Goal: Transaction & Acquisition: Purchase product/service

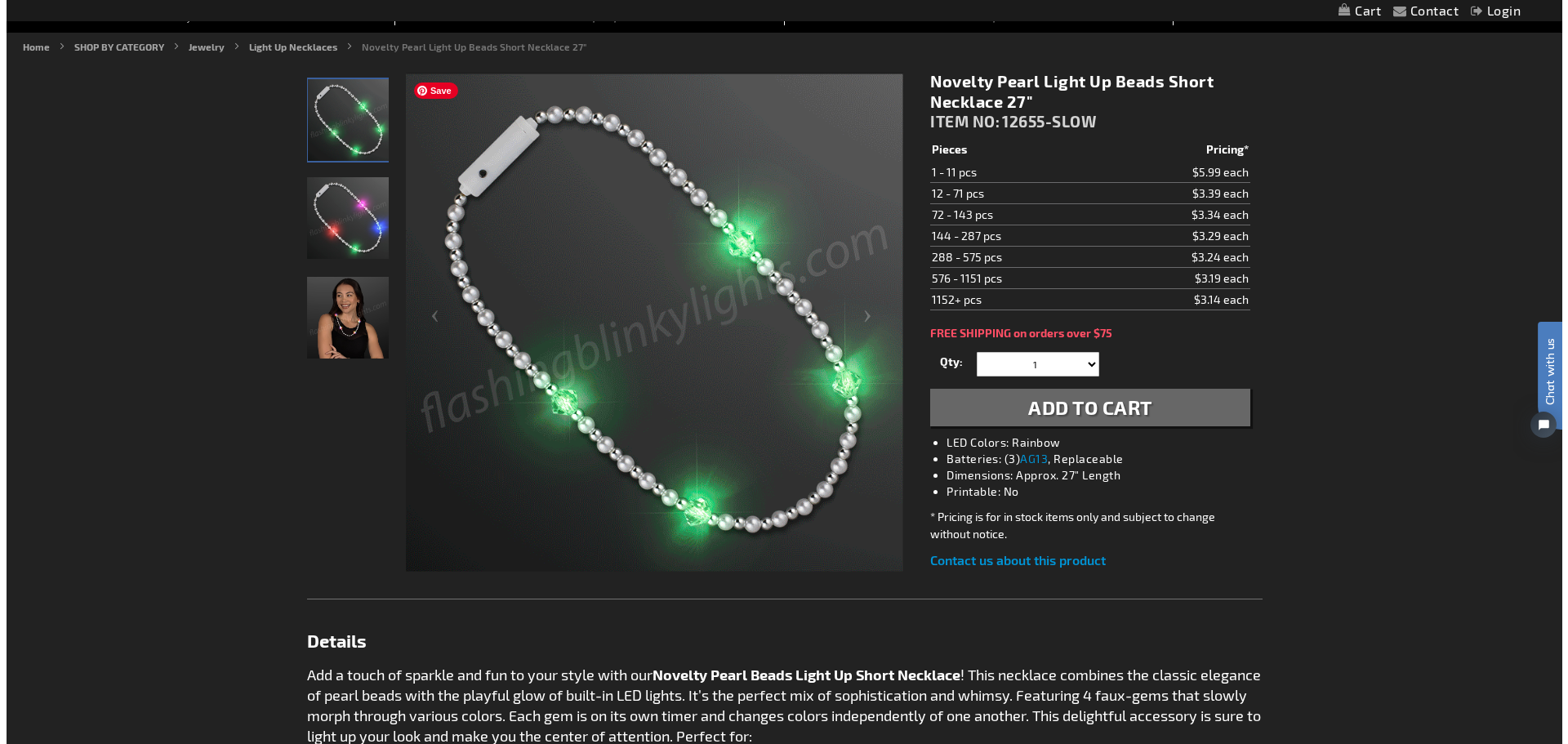
scroll to position [163, 0]
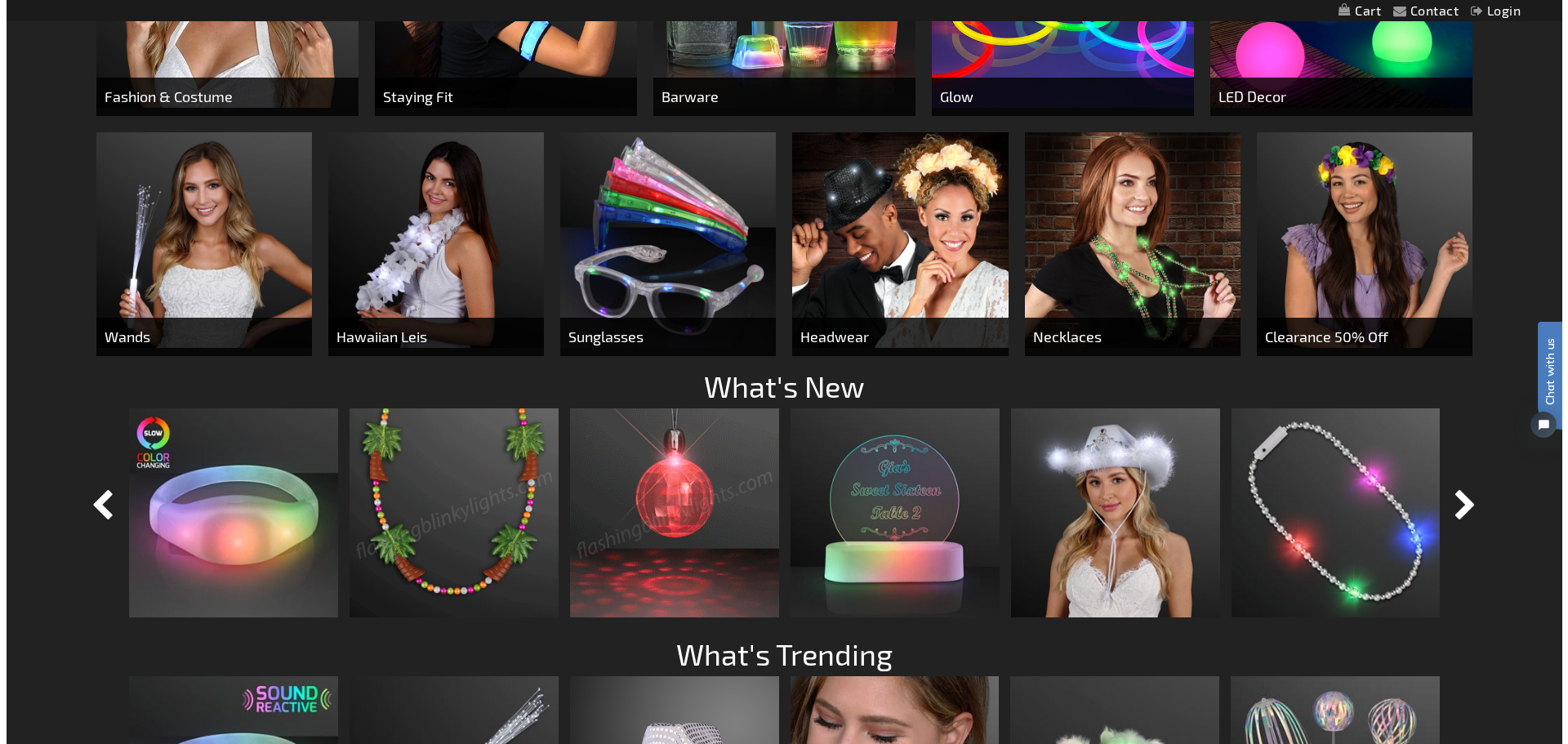
scroll to position [1145, 0]
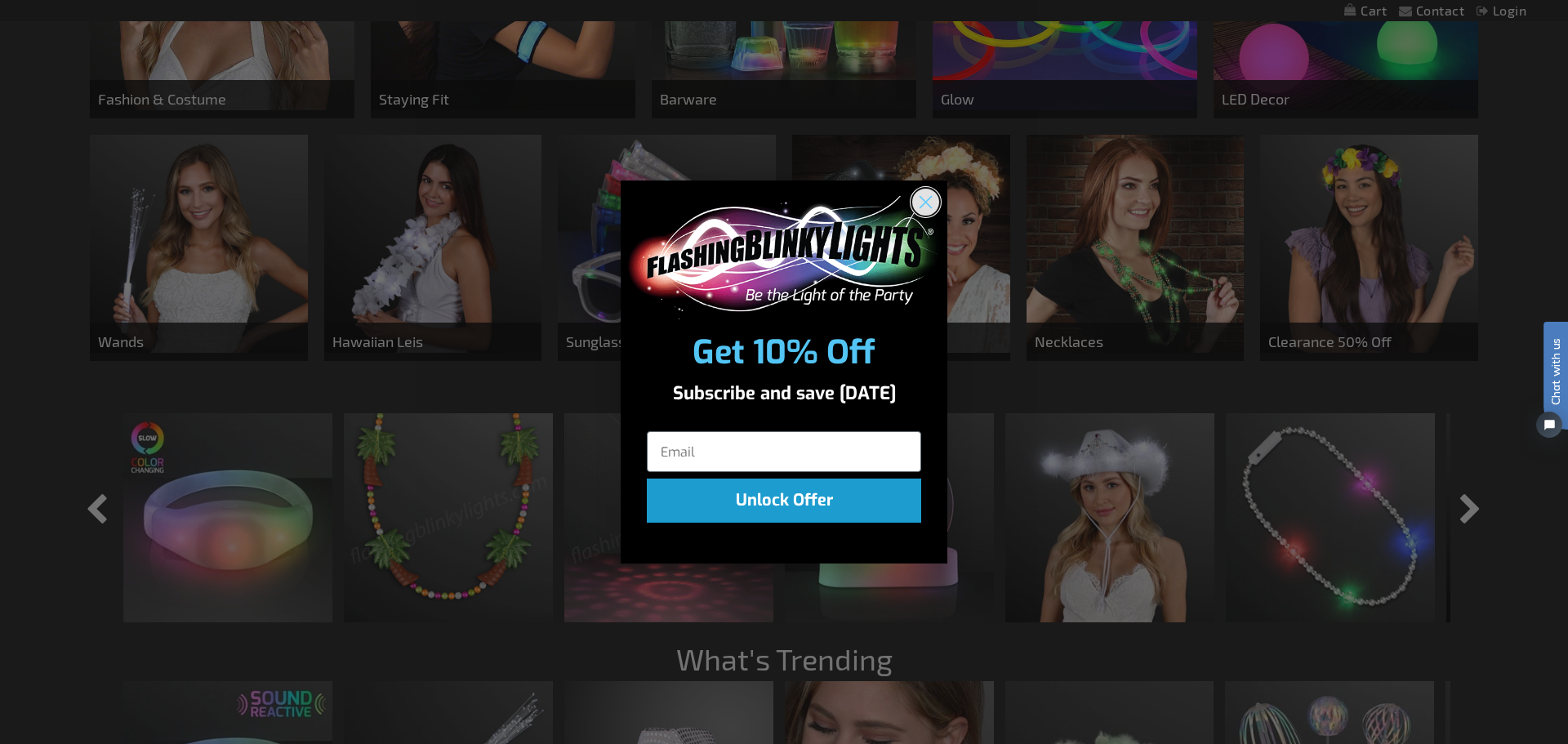
click at [935, 205] on circle "Close dialog" at bounding box center [925, 202] width 27 height 27
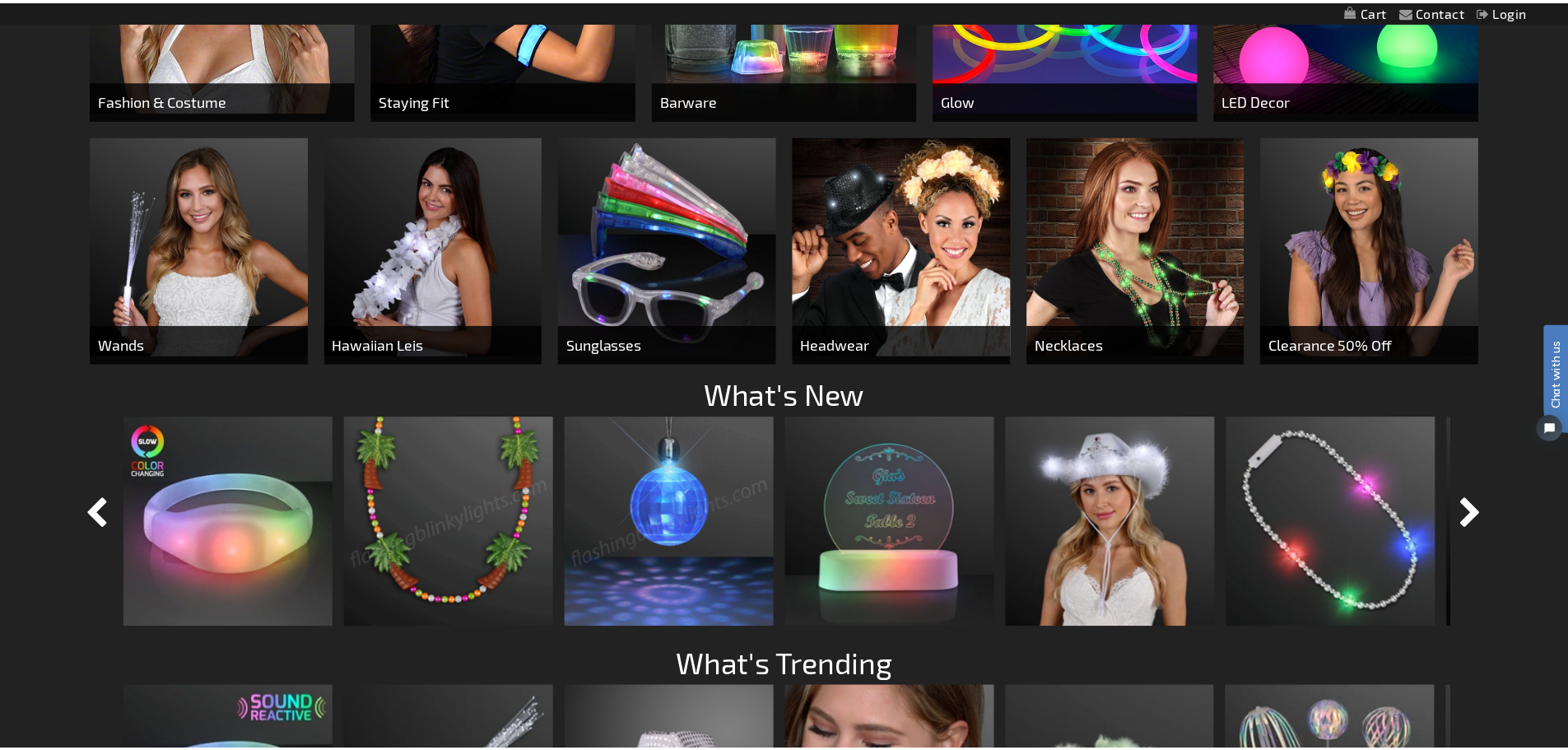
scroll to position [1152, 0]
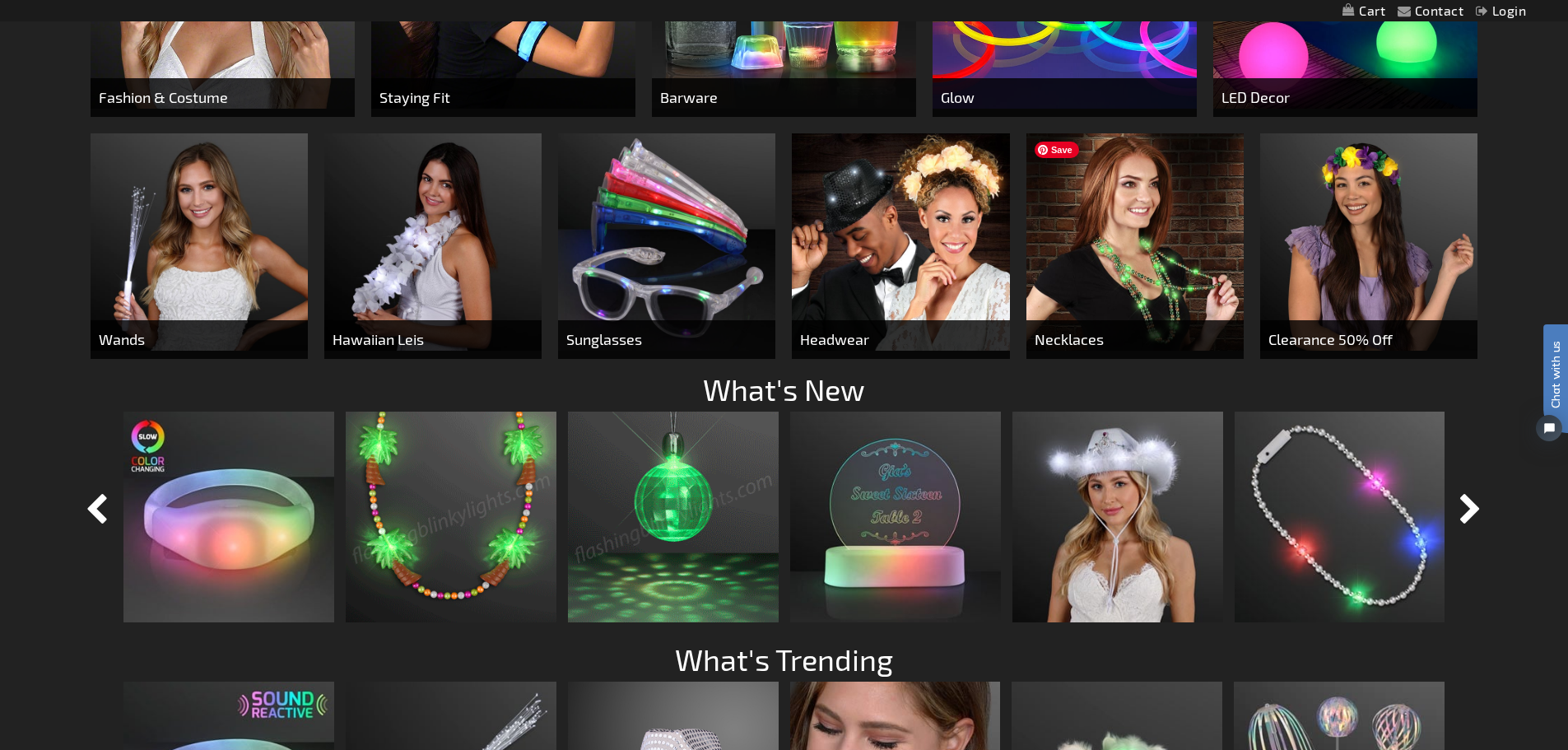
click at [1123, 279] on img at bounding box center [1135, 242] width 217 height 217
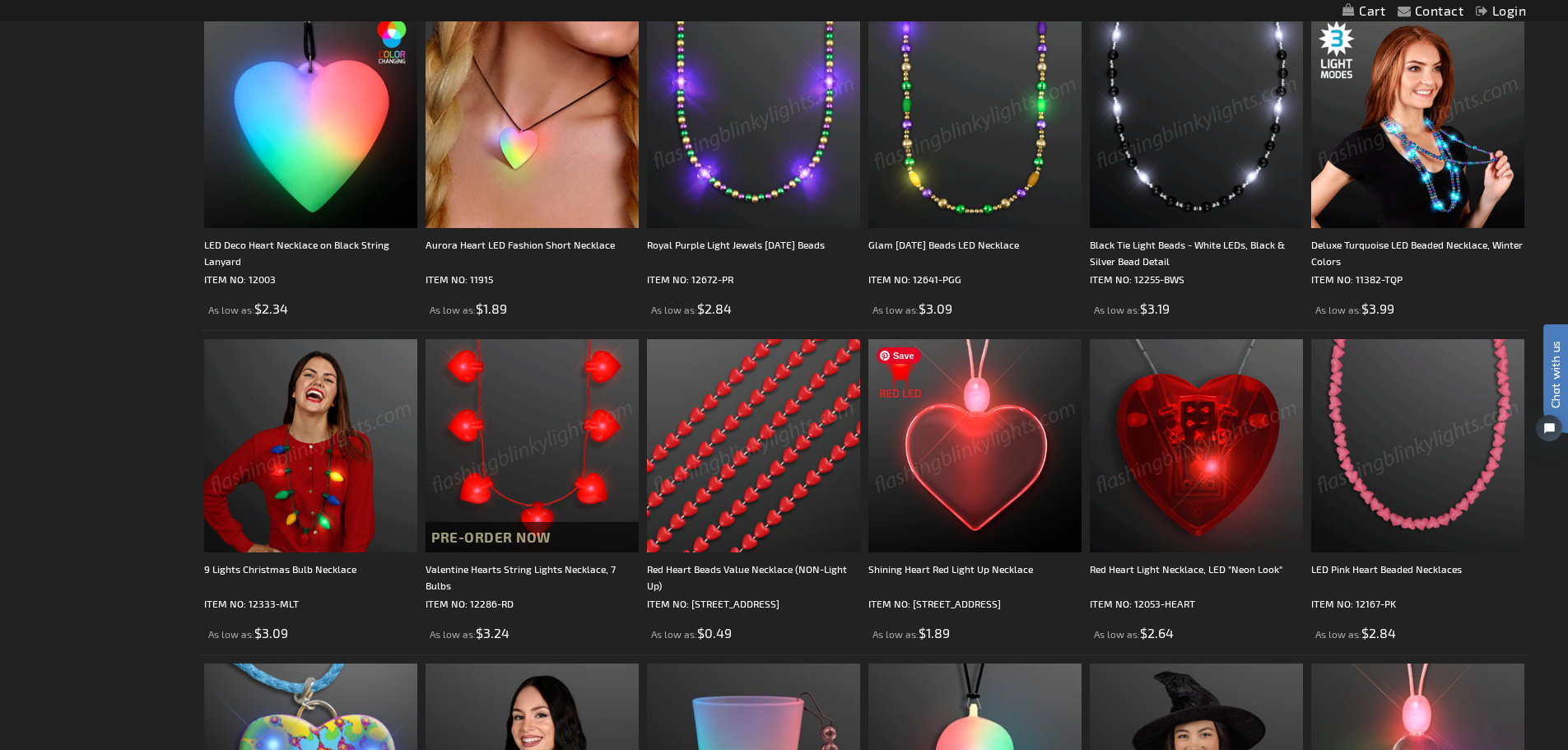
scroll to position [1728, 0]
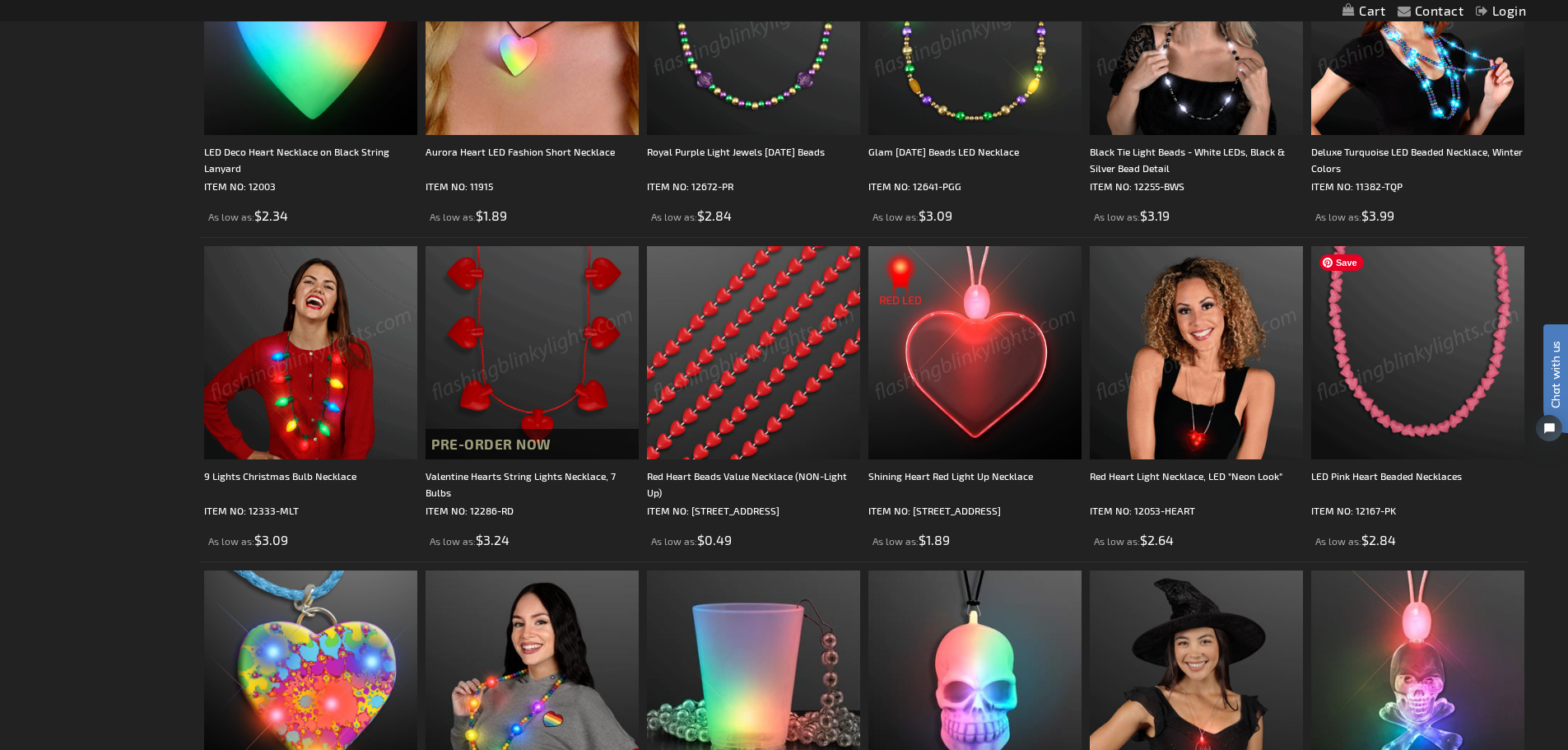
click at [1397, 348] on img at bounding box center [1417, 352] width 213 height 213
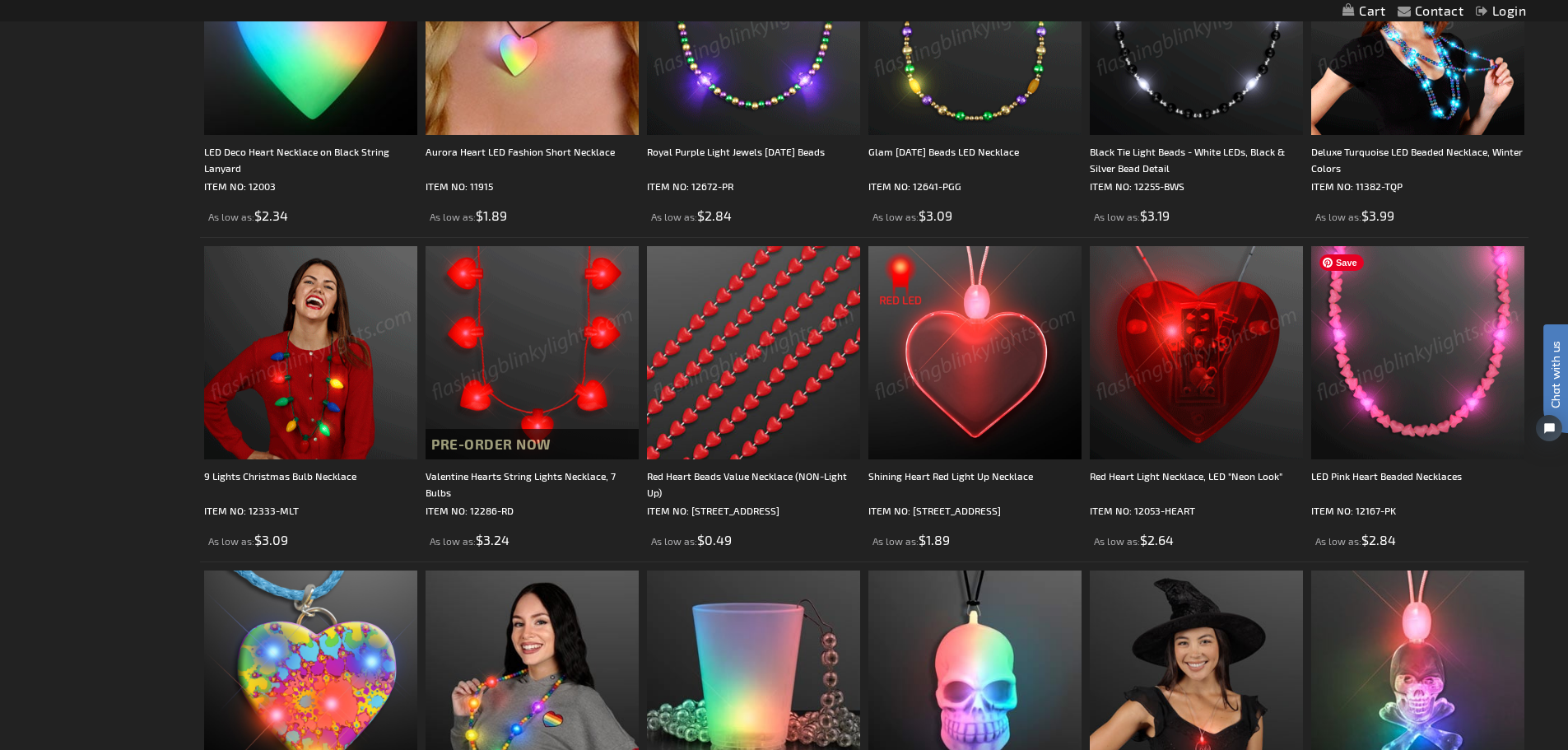
click at [1389, 346] on img at bounding box center [1417, 352] width 213 height 213
